Goal: Task Accomplishment & Management: Complete application form

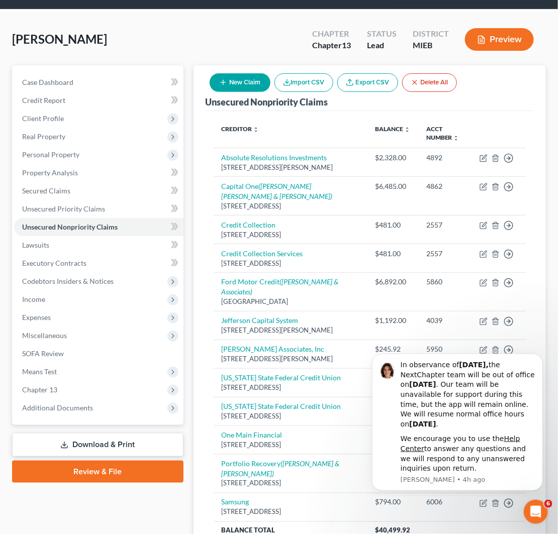
click at [235, 84] on button "New Claim" at bounding box center [239, 82] width 61 height 19
select select "0"
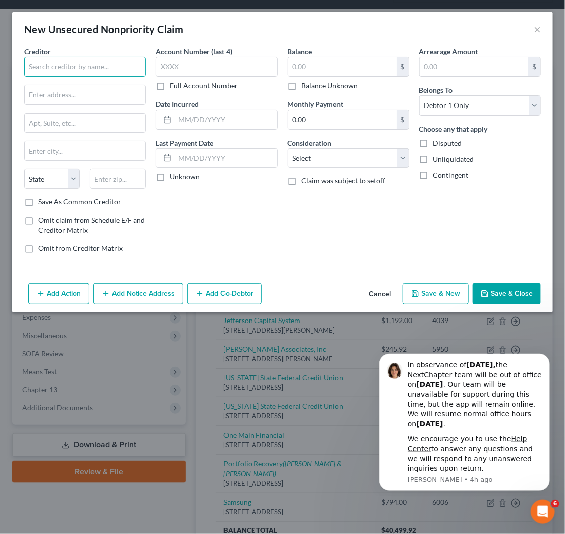
click at [68, 69] on input "text" at bounding box center [85, 67] width 122 height 20
type input "Netcredit"
type input "P"
type input "[STREET_ADDRESS][PERSON_NAME]"
type input "60604"
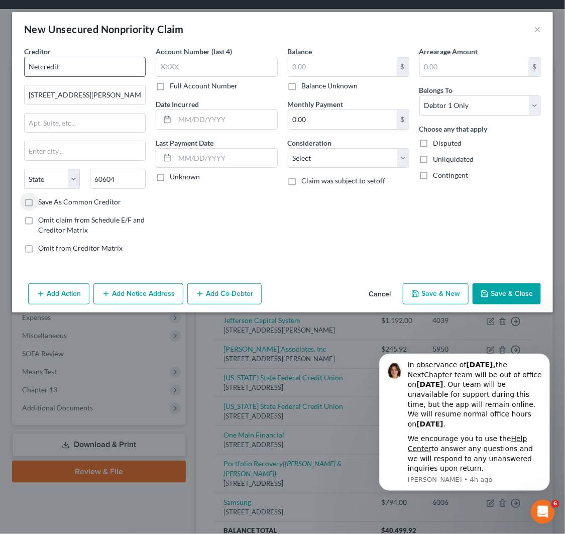
type input "[GEOGRAPHIC_DATA]"
select select "14"
type input "2024"
type input "3,196"
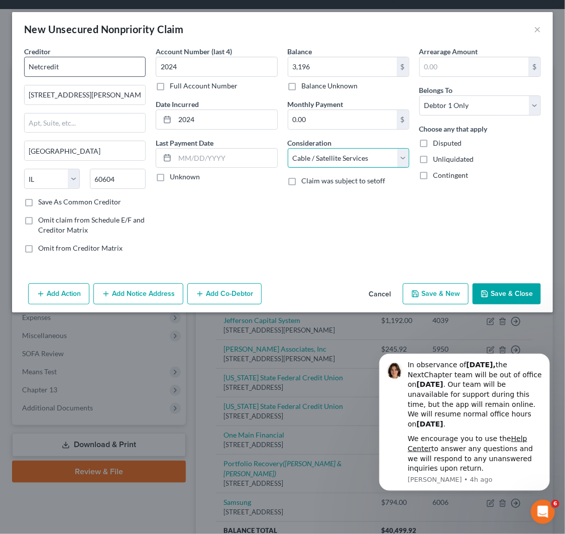
select select "2"
click at [534, 296] on button "Save & Close" at bounding box center [507, 293] width 68 height 21
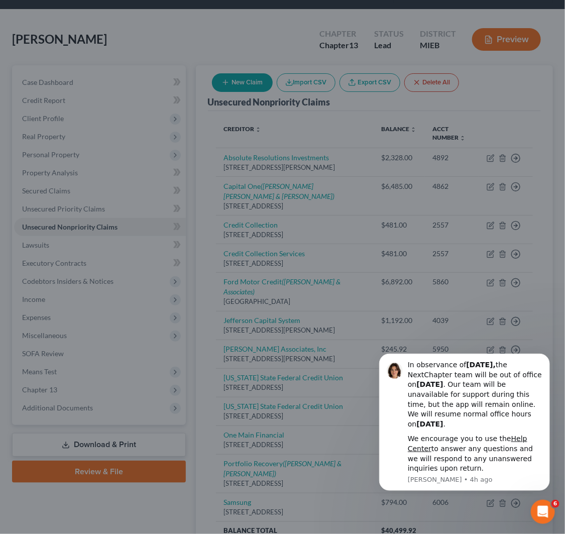
type input "3,196.00"
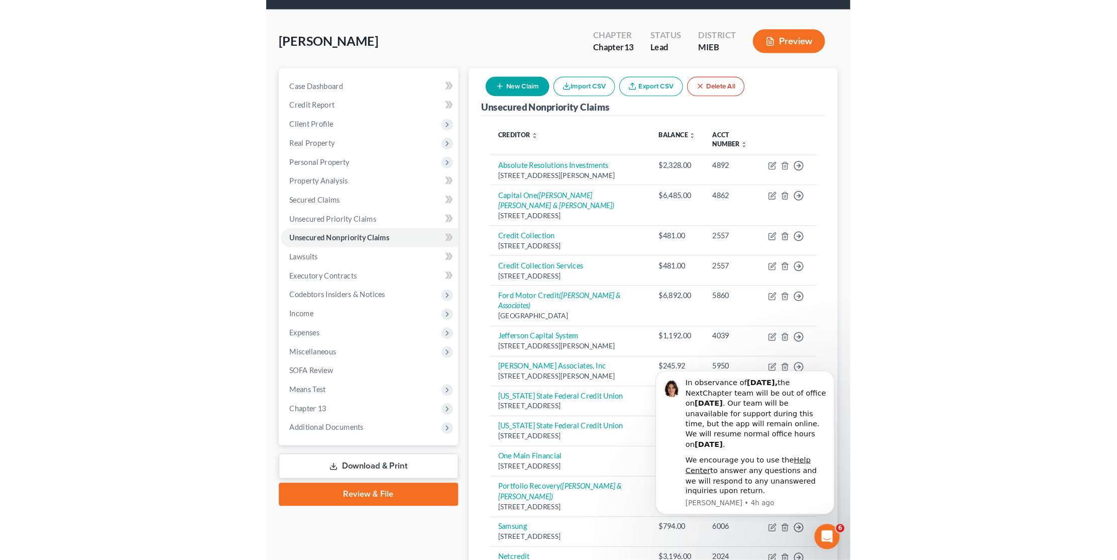
scroll to position [69, 0]
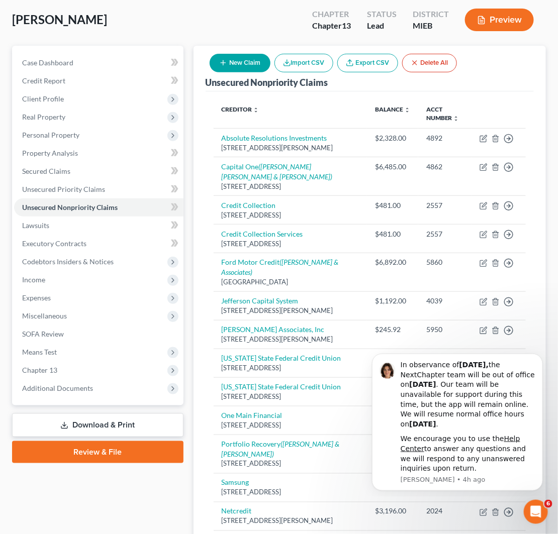
click at [217, 23] on div "[PERSON_NAME] Upgraded Chapter Chapter 13 Status Lead District MIEB Preview" at bounding box center [278, 24] width 533 height 44
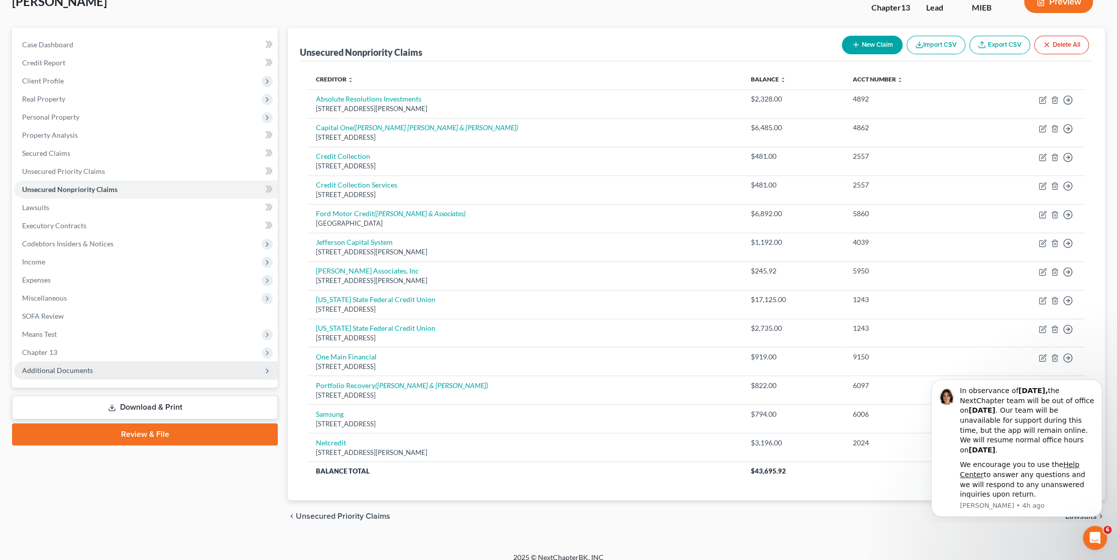
click at [79, 370] on span "Additional Documents" at bounding box center [57, 370] width 71 height 9
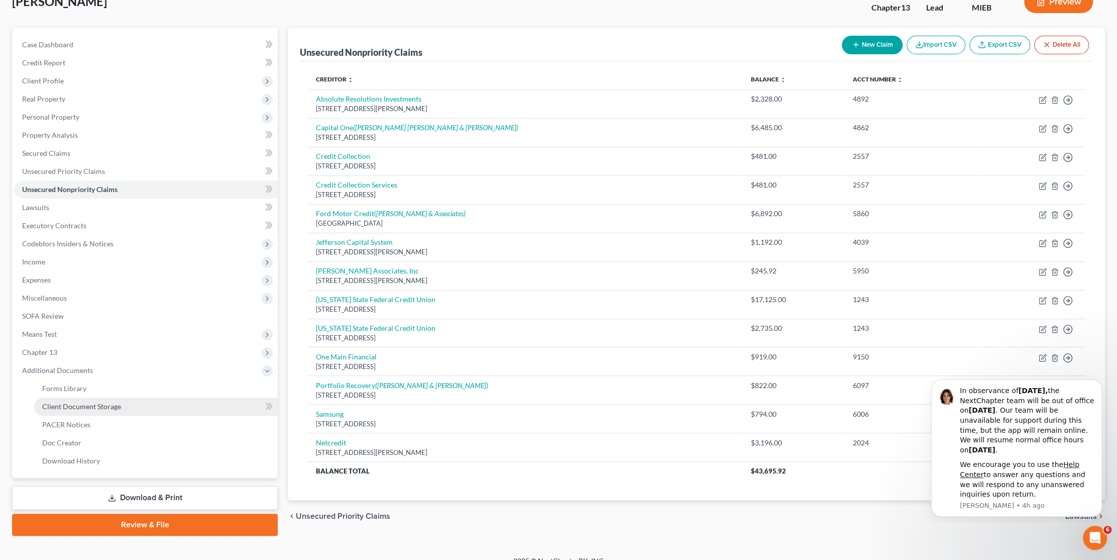
click at [98, 409] on link "Client Document Storage" at bounding box center [156, 406] width 244 height 18
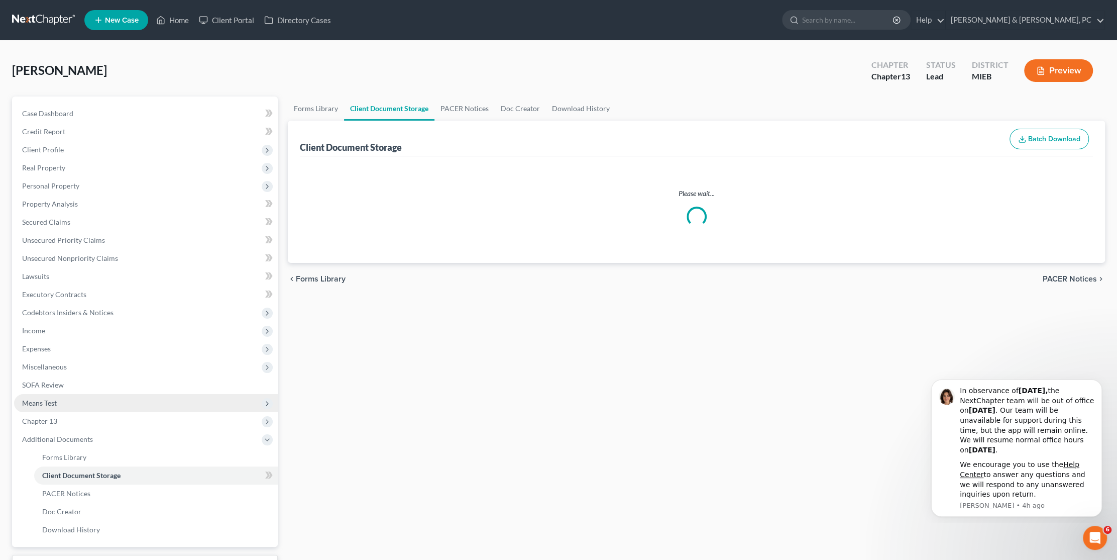
select select "17"
select select "6"
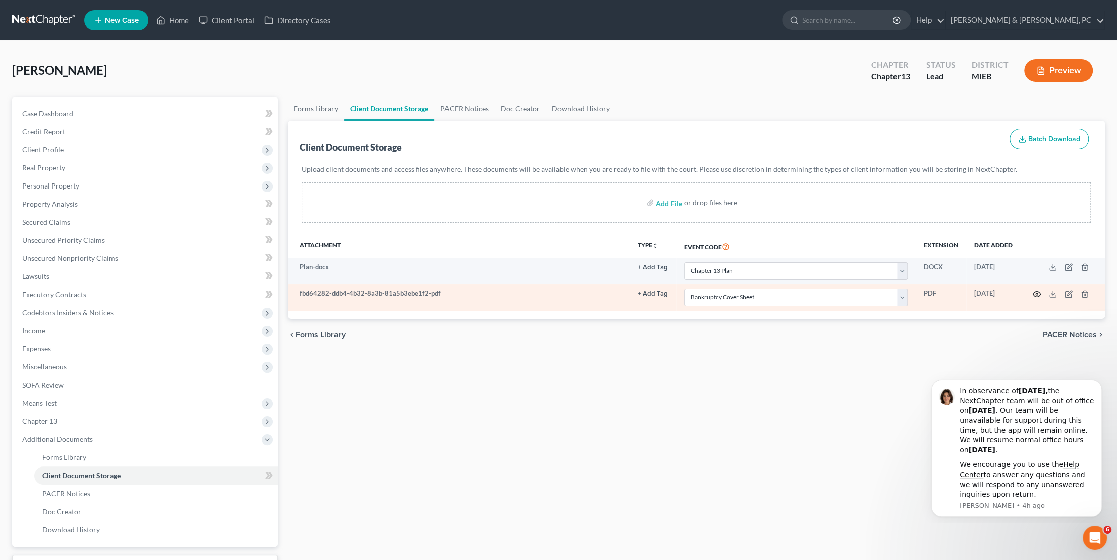
click at [1035, 291] on icon "button" at bounding box center [1037, 294] width 8 height 8
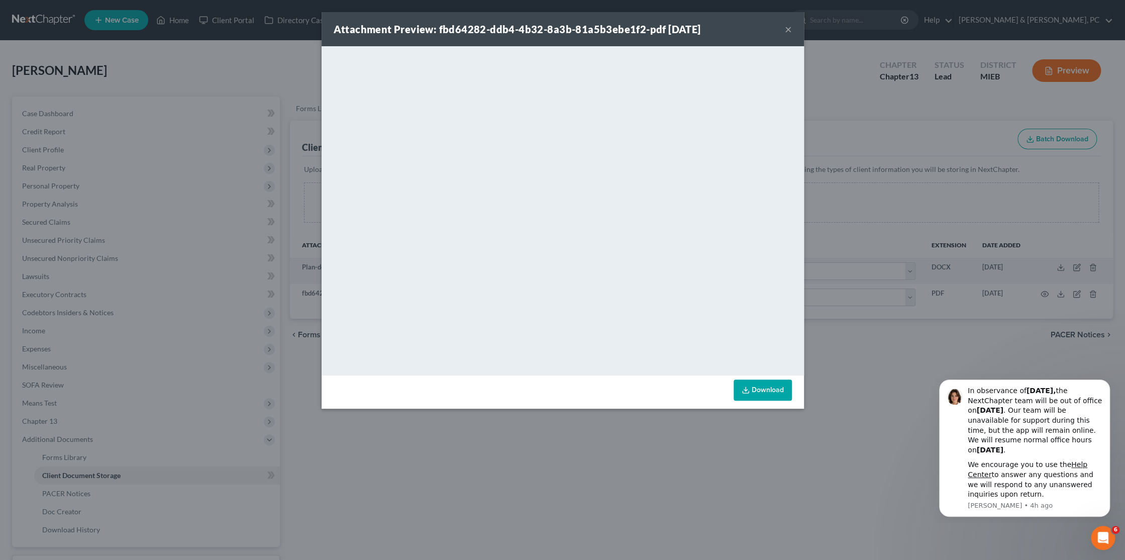
click at [789, 32] on button "×" at bounding box center [788, 29] width 7 height 12
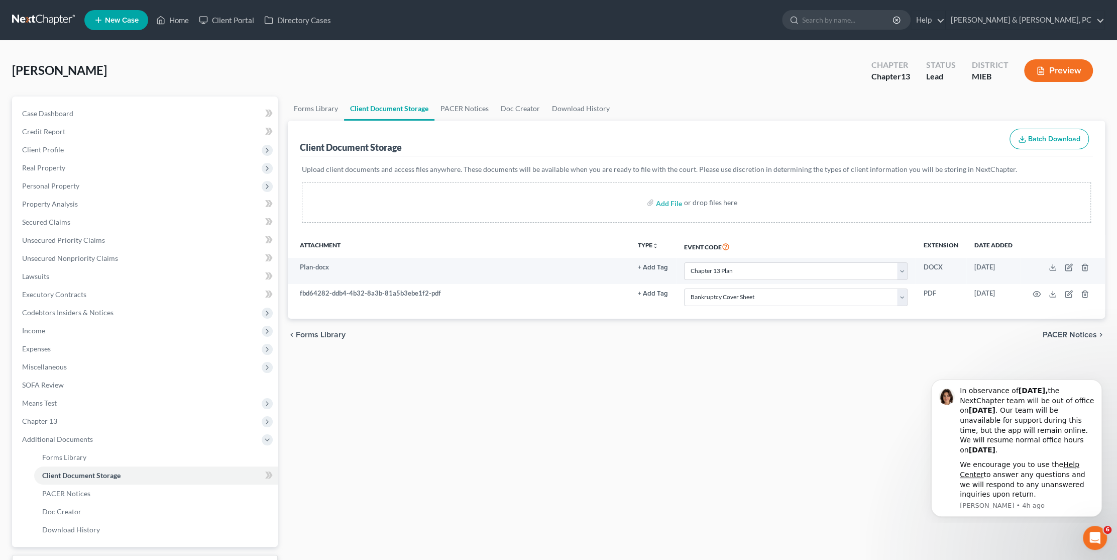
click at [746, 358] on div "Forms Library Client Document Storage PACER Notices Doc Creator Download Histor…" at bounding box center [696, 350] width 827 height 508
click at [636, 188] on div "Add File or drop files here" at bounding box center [696, 202] width 789 height 40
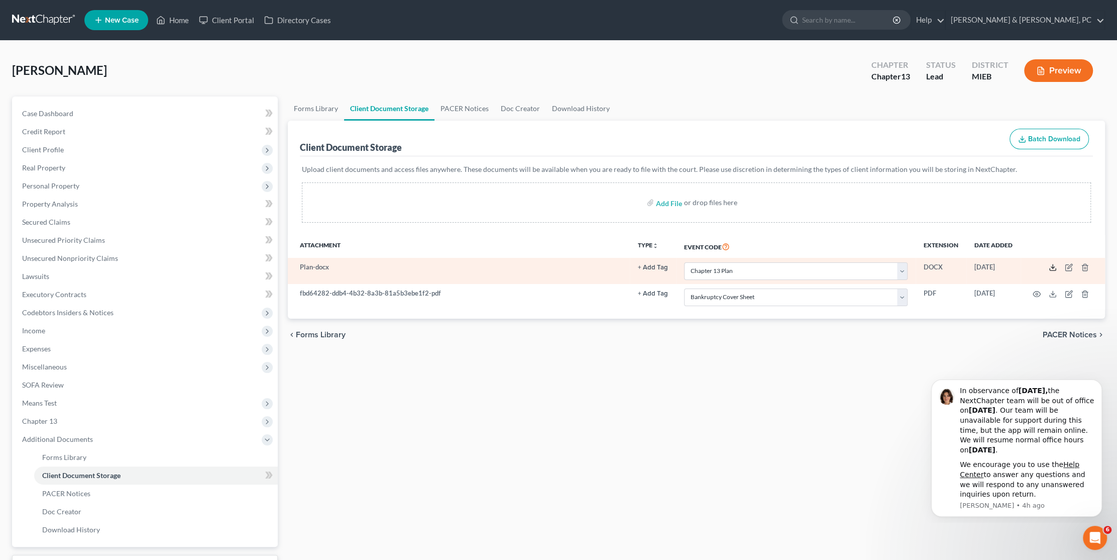
click at [1053, 264] on line at bounding box center [1053, 266] width 0 height 4
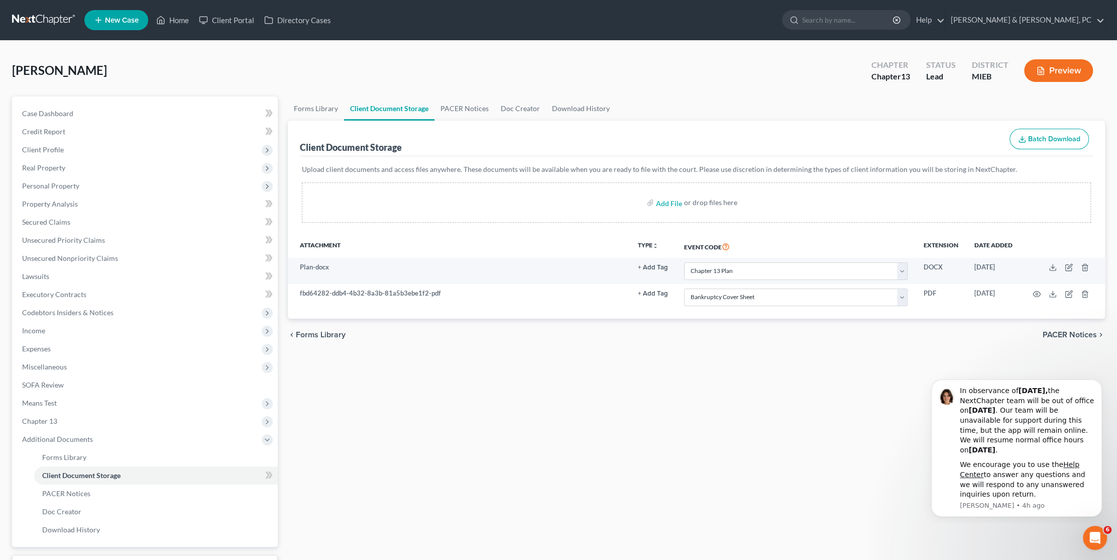
click at [683, 394] on div "Forms Library Client Document Storage PACER Notices Doc Creator Download Histor…" at bounding box center [696, 350] width 827 height 508
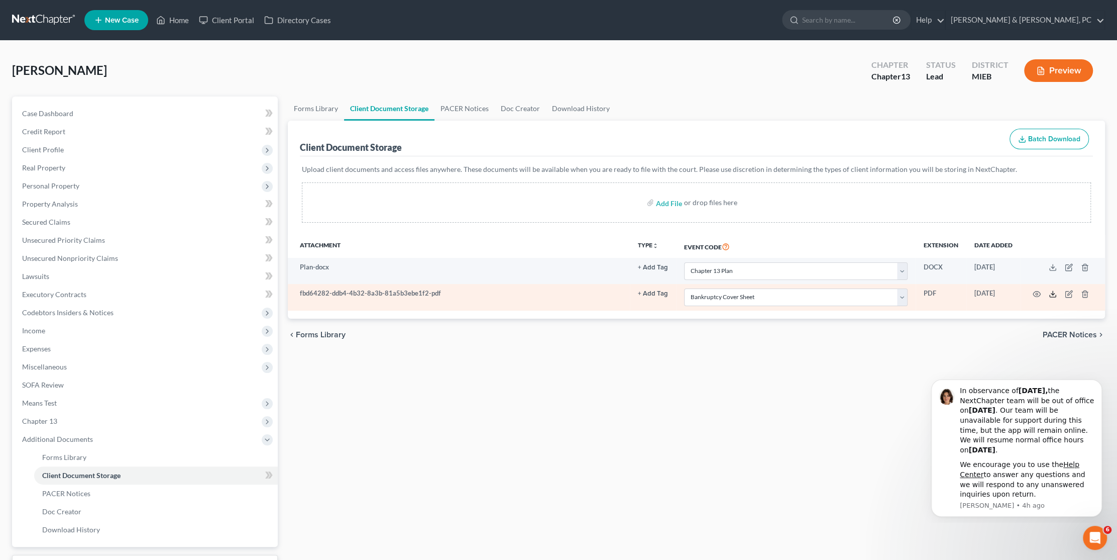
click at [1050, 291] on icon at bounding box center [1053, 294] width 8 height 8
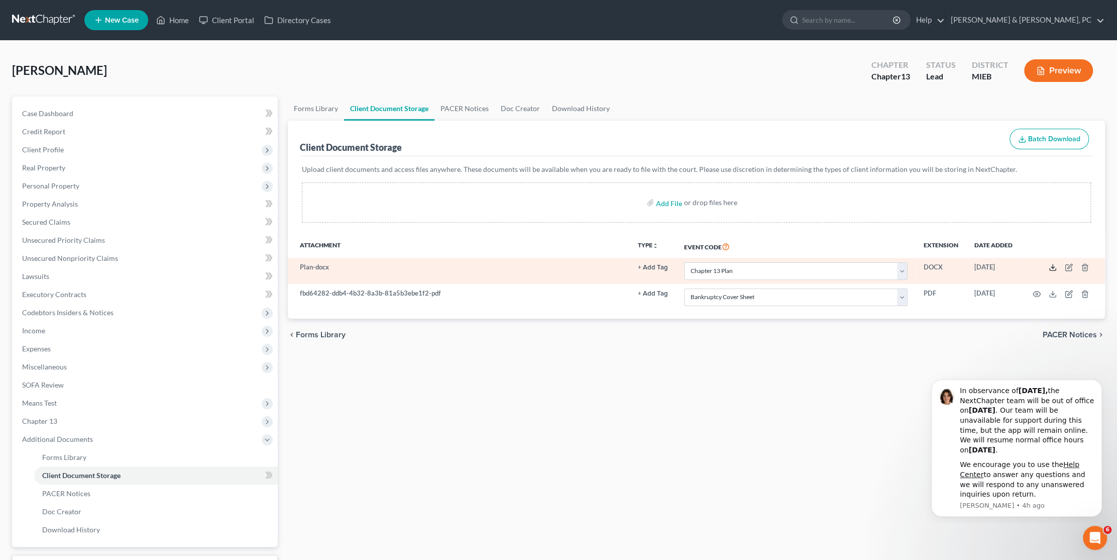
click at [1053, 267] on polyline at bounding box center [1053, 268] width 4 height 2
click at [1052, 266] on icon at bounding box center [1053, 267] width 8 height 8
click at [1084, 267] on icon "button" at bounding box center [1085, 267] width 8 height 8
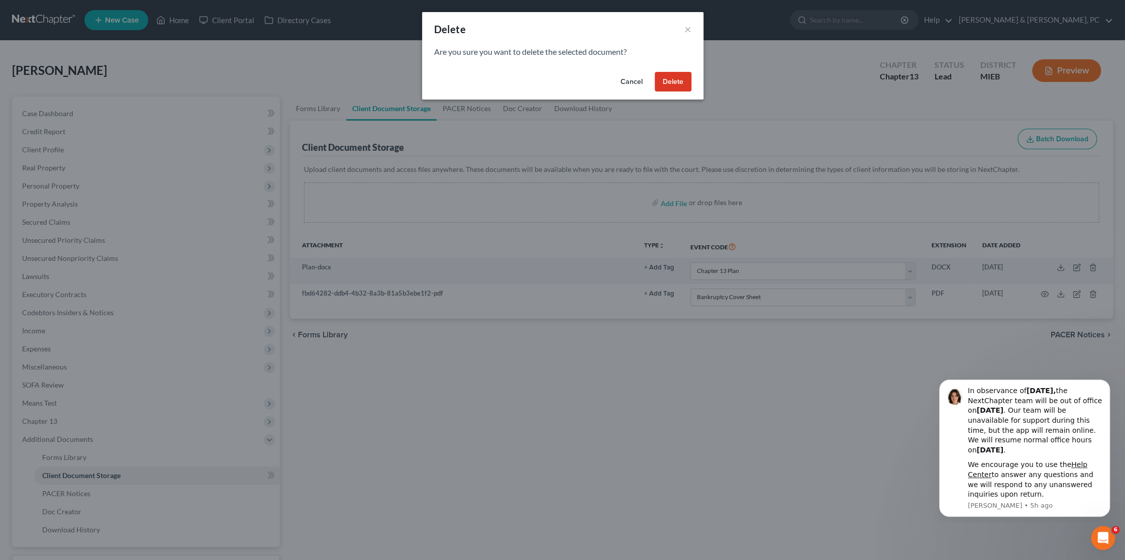
click at [628, 78] on button "Cancel" at bounding box center [631, 82] width 38 height 20
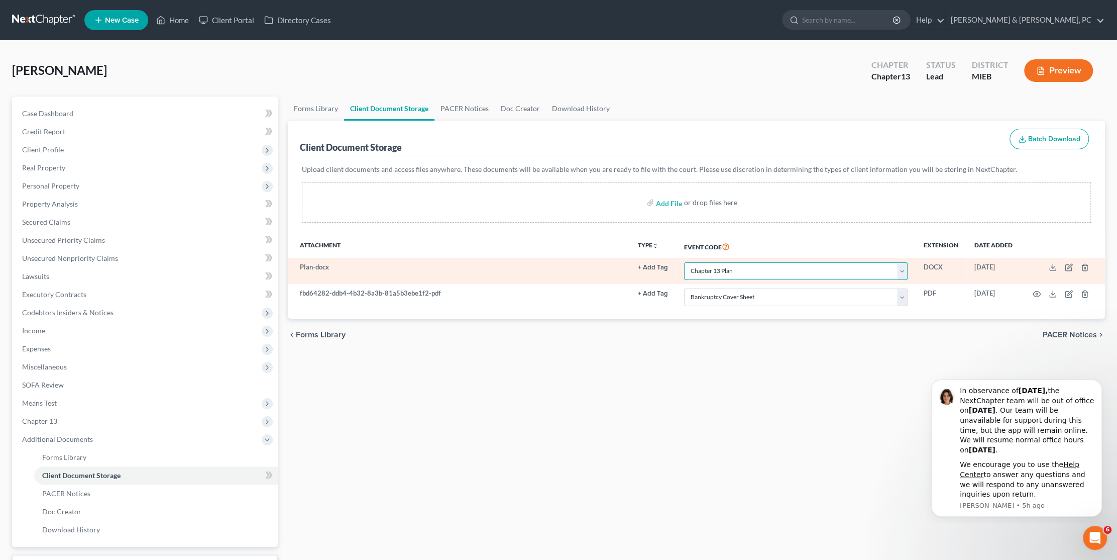
click at [851, 267] on select "Select Event 20 Largest Unsecured Creditors Amended Chapter 11 Plan Amended Cha…" at bounding box center [796, 271] width 224 height 18
select select
click at [684, 262] on select "Select Event 20 Largest Unsecured Creditors Amended Chapter 11 Plan Amended Cha…" at bounding box center [796, 271] width 224 height 18
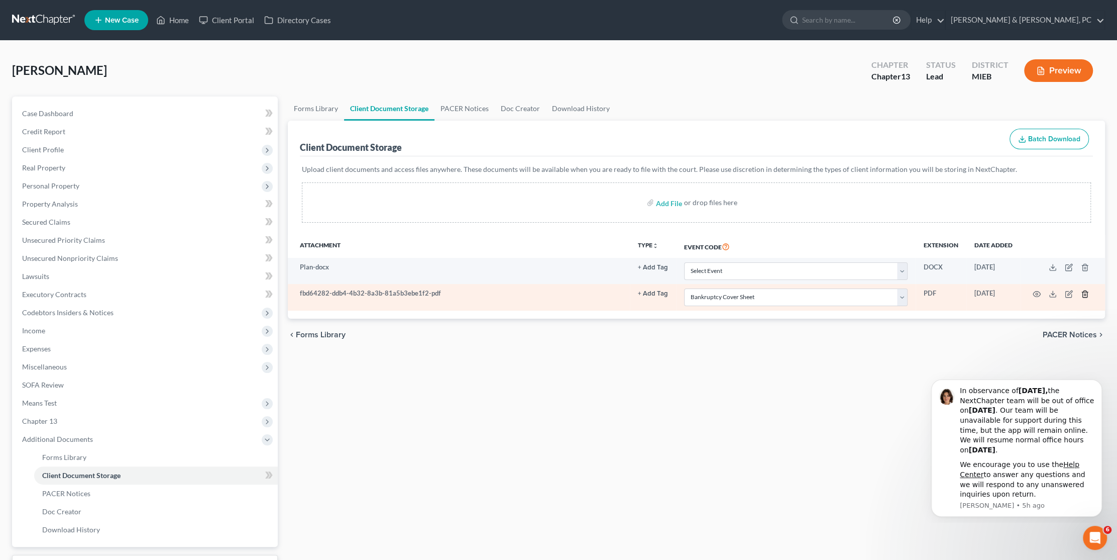
click at [1084, 292] on icon "button" at bounding box center [1085, 294] width 8 height 8
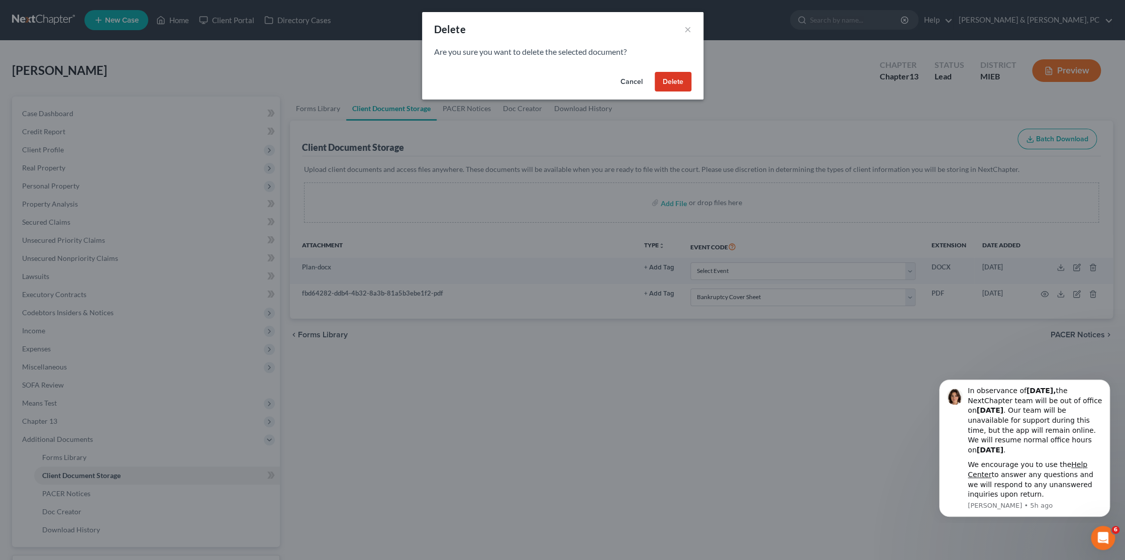
click at [664, 82] on button "Delete" at bounding box center [672, 82] width 37 height 20
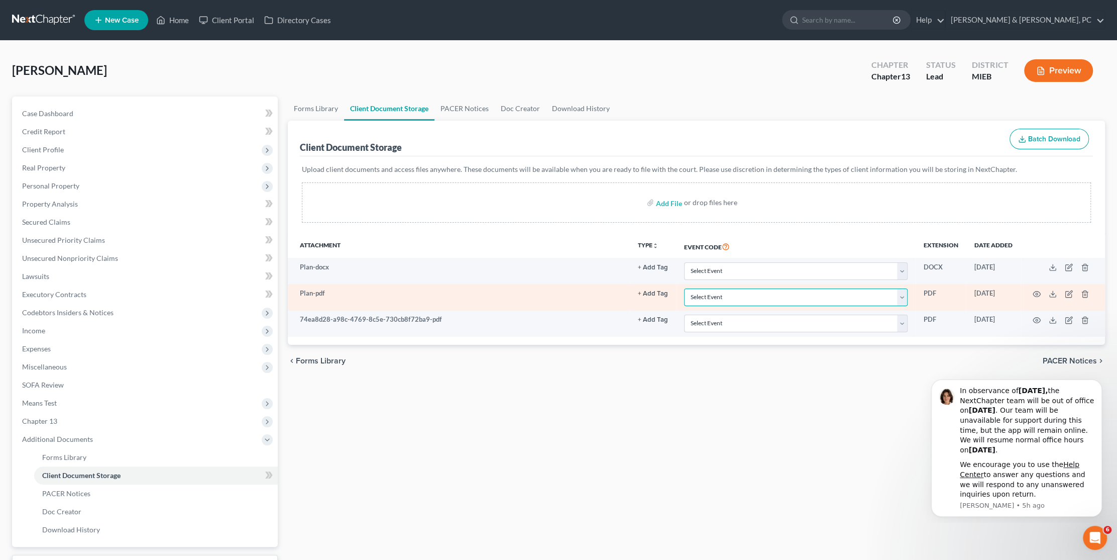
click at [776, 295] on select "Select Event 20 Largest Unsecured Creditors Amended Chapter 11 Plan Amended Cha…" at bounding box center [796, 297] width 224 height 18
select select "17"
click at [684, 288] on select "Select Event 20 Largest Unsecured Creditors Amended Chapter 11 Plan Amended Cha…" at bounding box center [796, 297] width 224 height 18
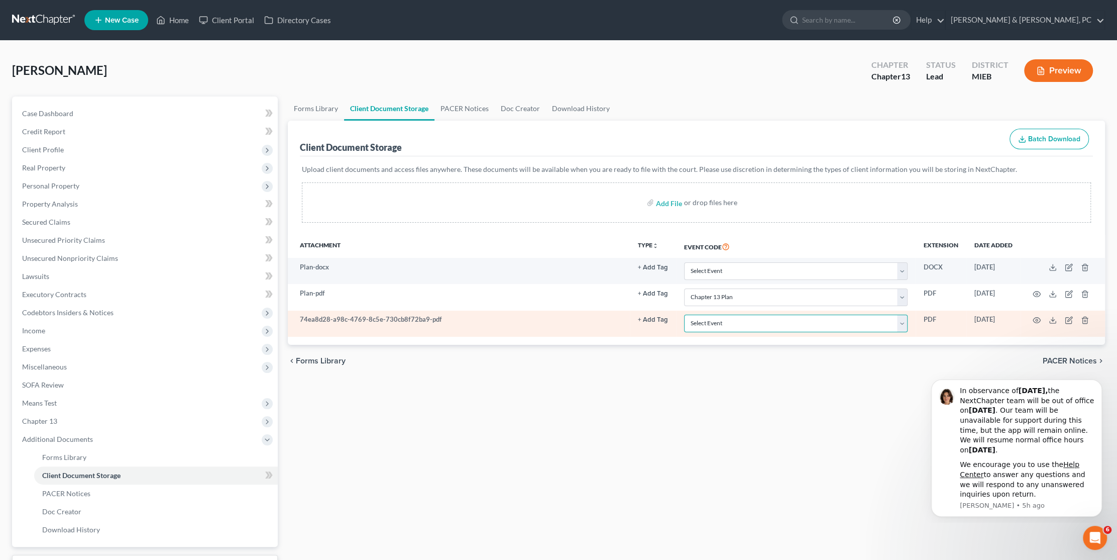
click at [712, 324] on select "Select Event 20 Largest Unsecured Creditors Amended Chapter 11 Plan Amended Cha…" at bounding box center [796, 323] width 224 height 18
select select "6"
click at [684, 314] on select "Select Event 20 Largest Unsecured Creditors Amended Chapter 11 Plan Amended Cha…" at bounding box center [796, 323] width 224 height 18
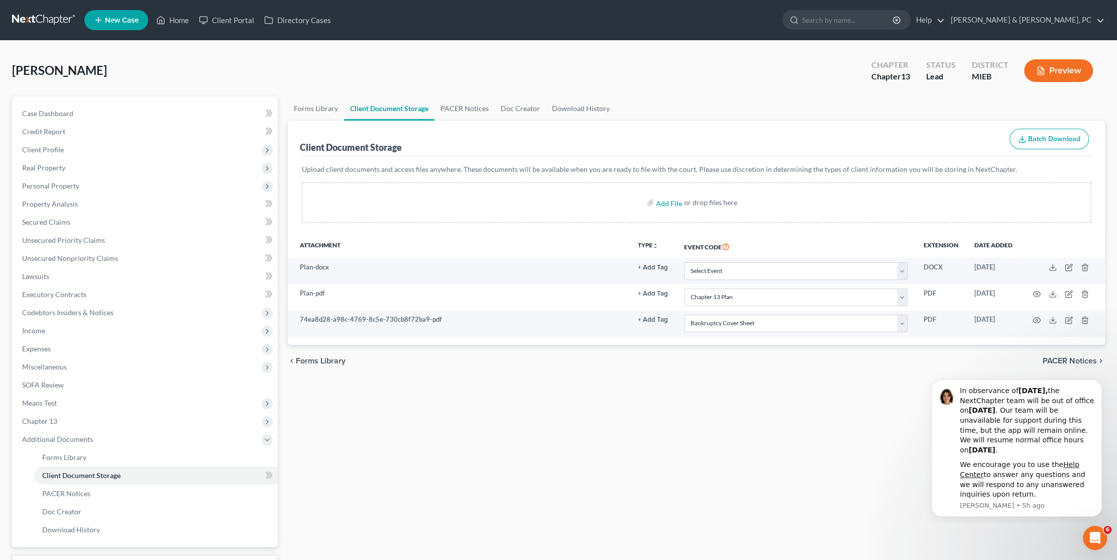
select select "17"
select select "6"
click at [624, 449] on div "Forms Library Client Document Storage PACER Notices Doc Creator Download Histor…" at bounding box center [696, 350] width 827 height 508
click at [376, 419] on div "Forms Library Client Document Storage PACER Notices Doc Creator Download Histor…" at bounding box center [696, 350] width 827 height 508
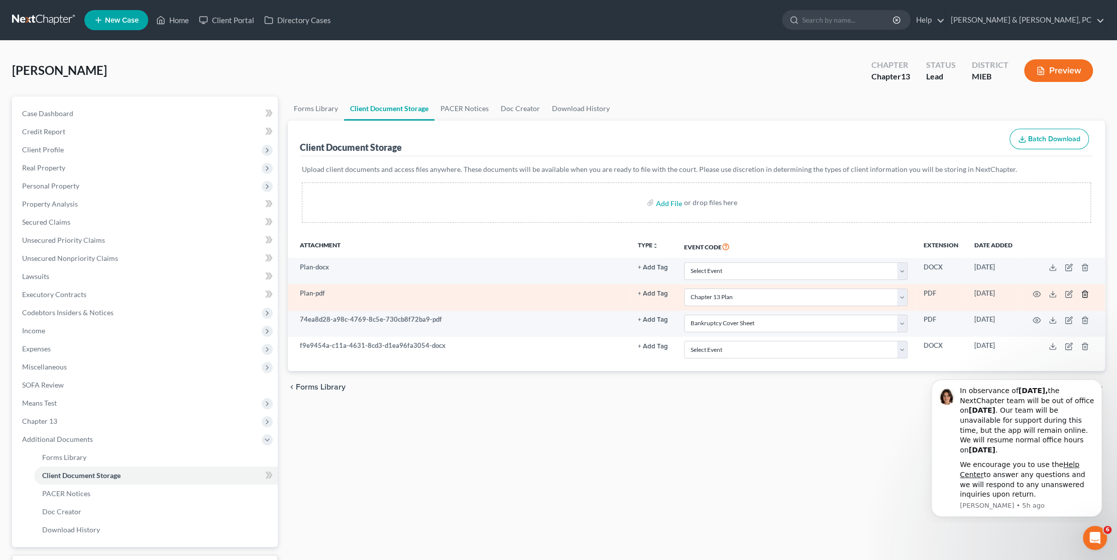
click at [1085, 292] on icon "button" at bounding box center [1085, 294] width 8 height 8
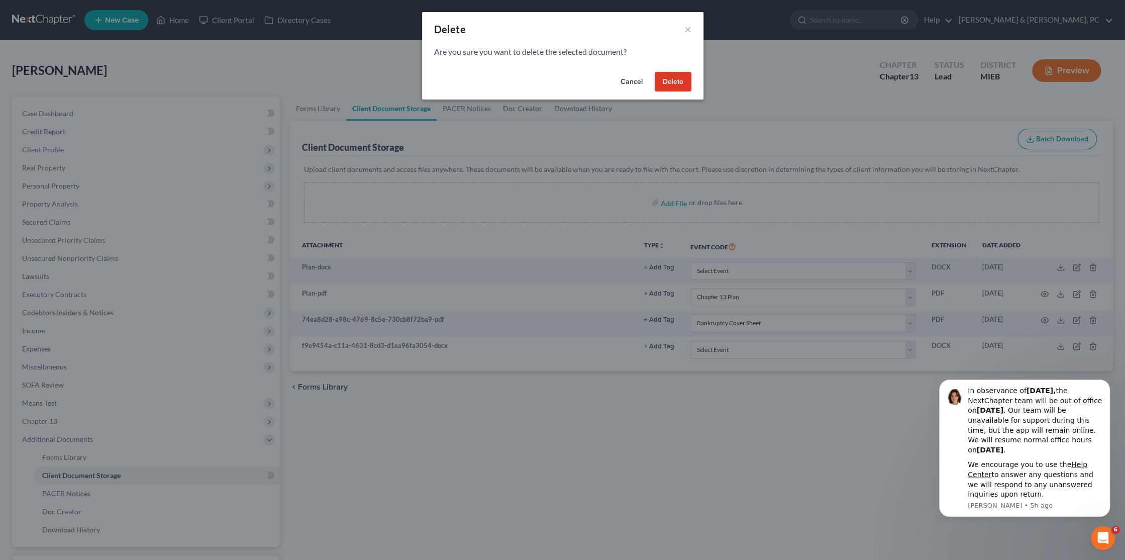
click at [680, 84] on button "Delete" at bounding box center [672, 82] width 37 height 20
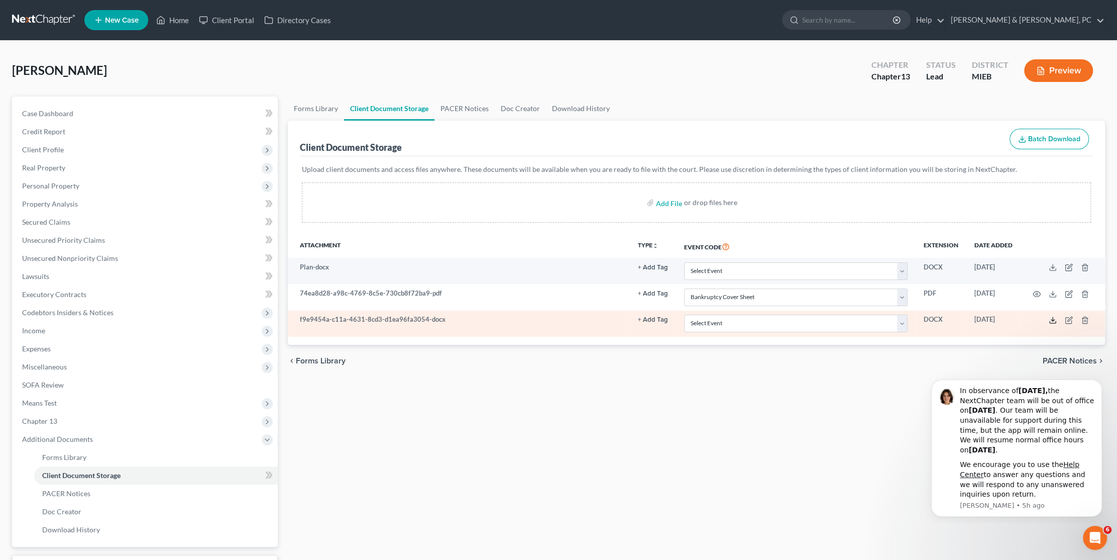
click at [1054, 319] on icon at bounding box center [1053, 320] width 8 height 8
click at [1084, 322] on icon "button" at bounding box center [1084, 319] width 5 height 7
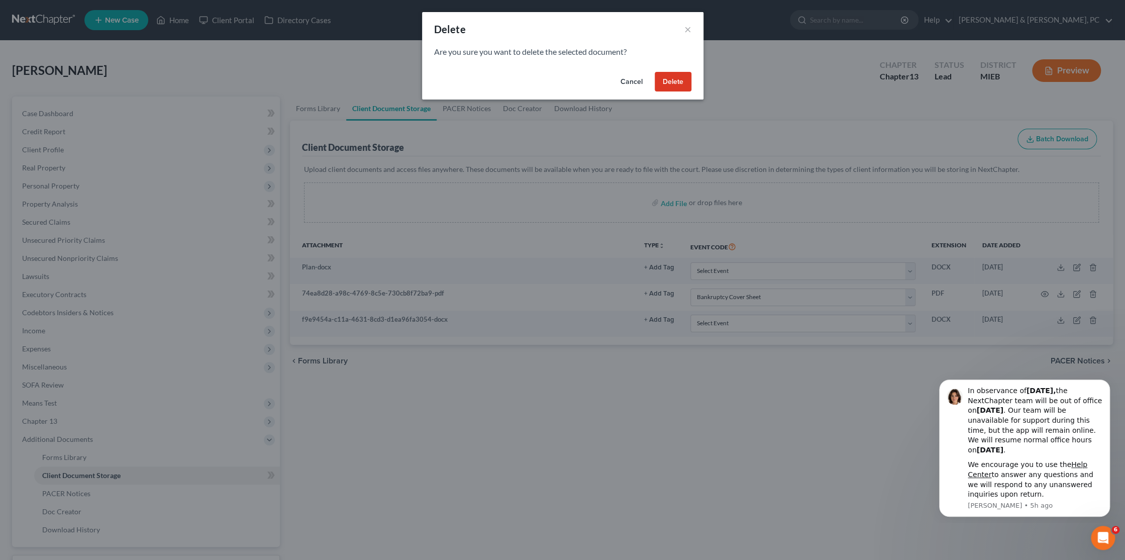
click at [686, 78] on button "Delete" at bounding box center [672, 82] width 37 height 20
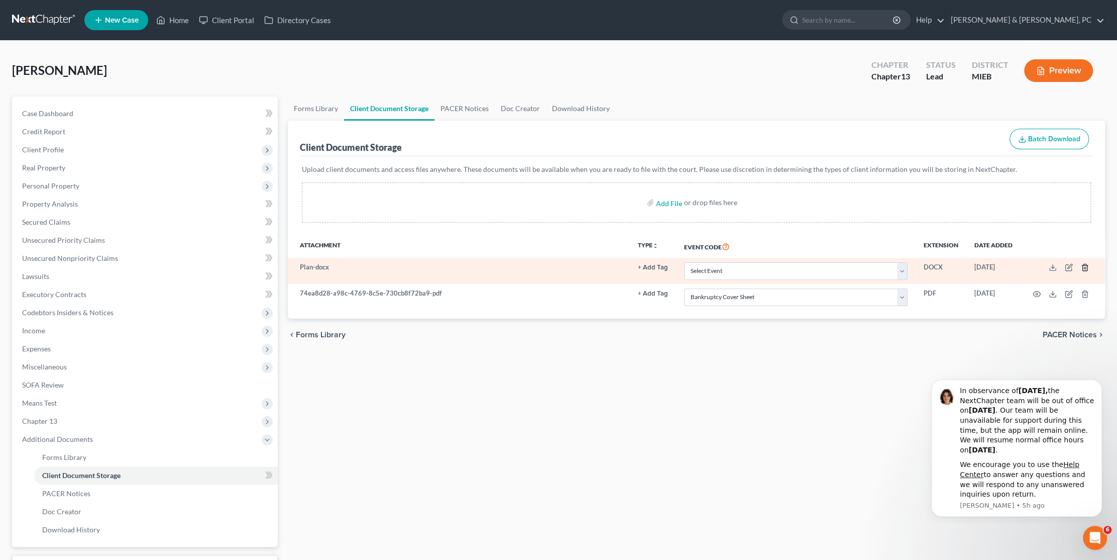
click at [1083, 267] on icon "button" at bounding box center [1085, 267] width 8 height 8
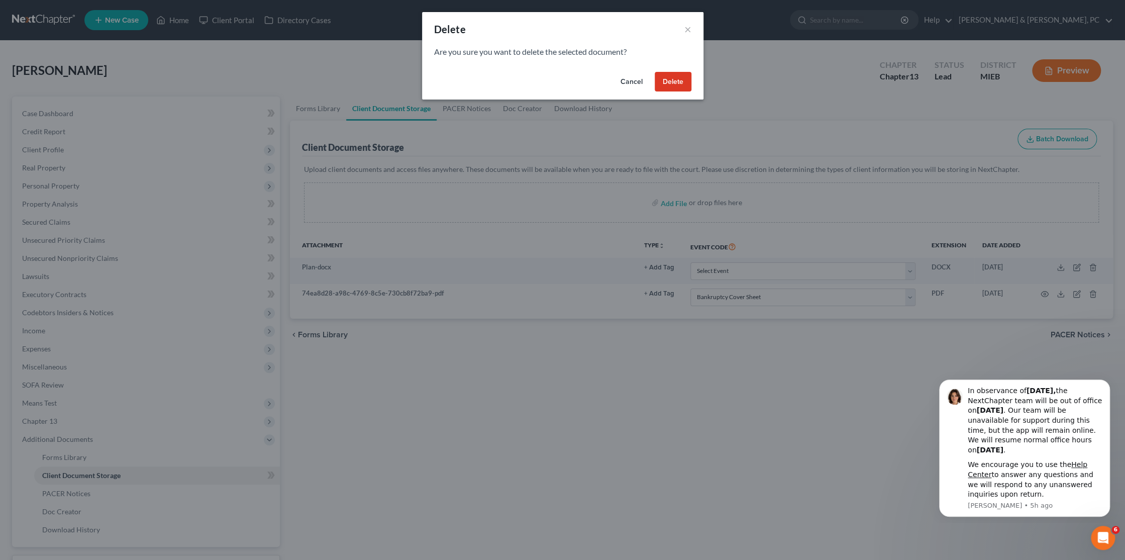
click at [680, 81] on button "Delete" at bounding box center [672, 82] width 37 height 20
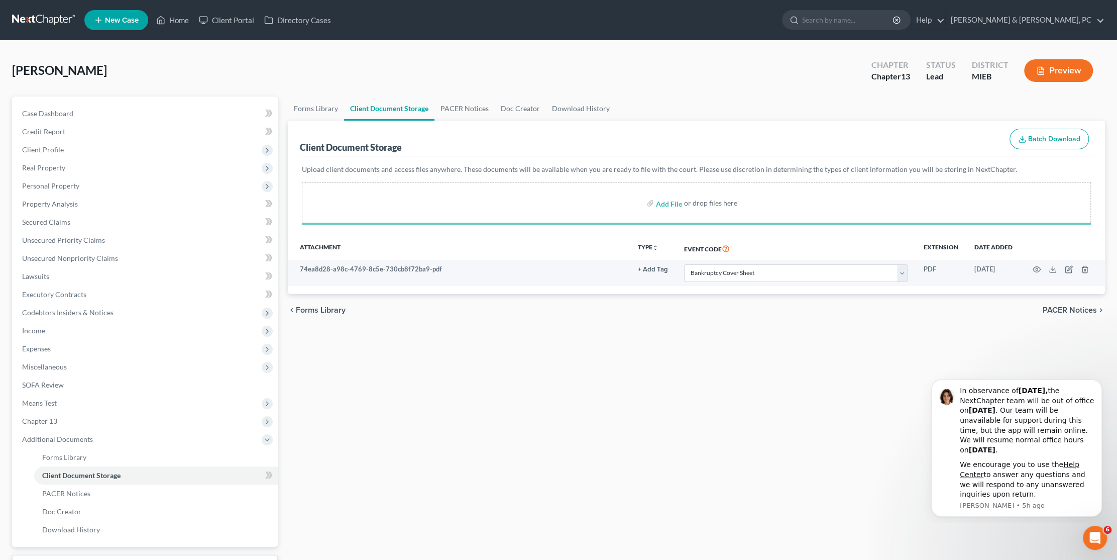
select select "6"
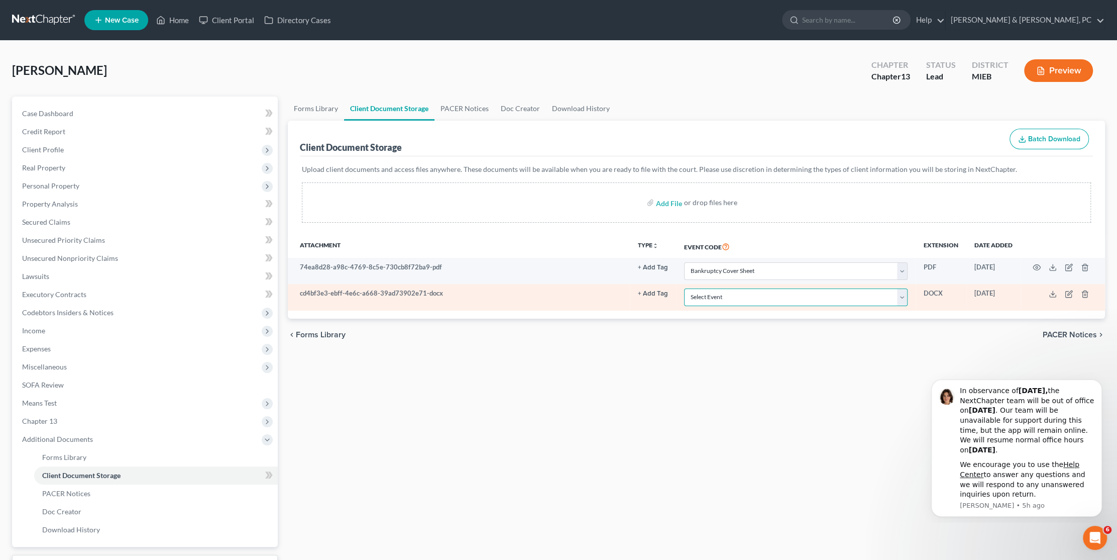
click at [765, 299] on select "Select Event 20 Largest Unsecured Creditors Amended Chapter 11 Plan Amended Cha…" at bounding box center [796, 297] width 224 height 18
select select "17"
click at [684, 288] on select "Select Event 20 Largest Unsecured Creditors Amended Chapter 11 Plan Amended Cha…" at bounding box center [796, 297] width 224 height 18
